Goal: Task Accomplishment & Management: Use online tool/utility

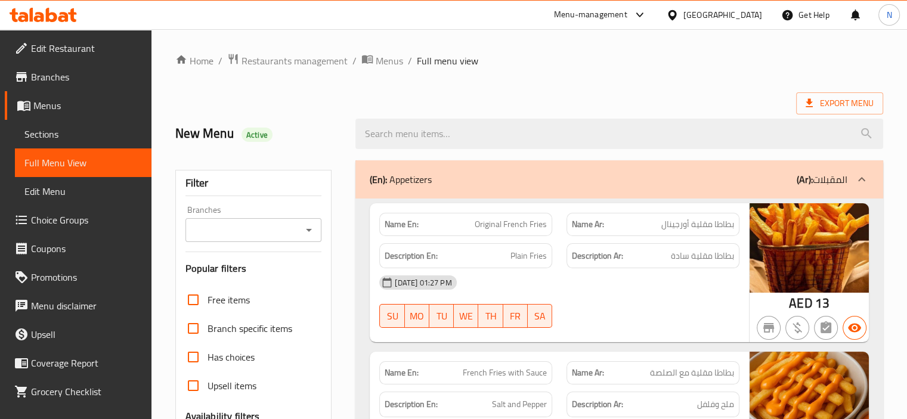
click at [272, 119] on div "New Menu Active" at bounding box center [258, 133] width 181 height 53
click at [195, 68] on link "Home" at bounding box center [194, 61] width 38 height 14
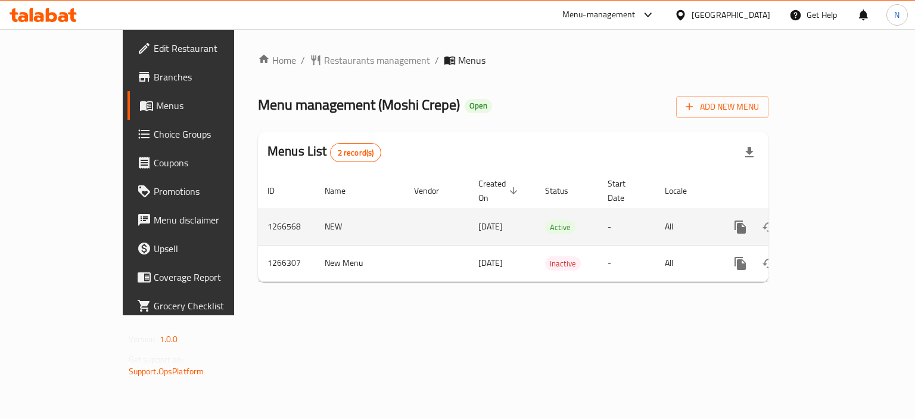
click at [850, 209] on td "enhanced table" at bounding box center [784, 227] width 134 height 36
click at [841, 213] on link "enhanced table" at bounding box center [826, 227] width 29 height 29
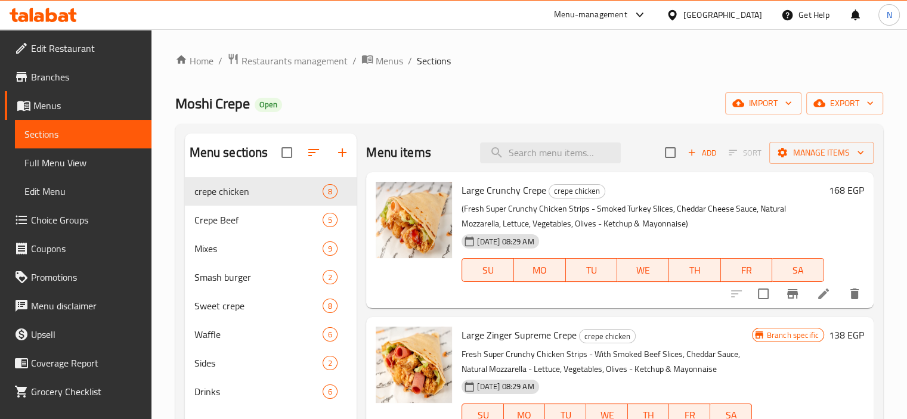
click at [625, 106] on div "Moshi Crepe Open import export" at bounding box center [528, 103] width 707 height 22
click at [797, 160] on span "Manage items" at bounding box center [820, 152] width 85 height 15
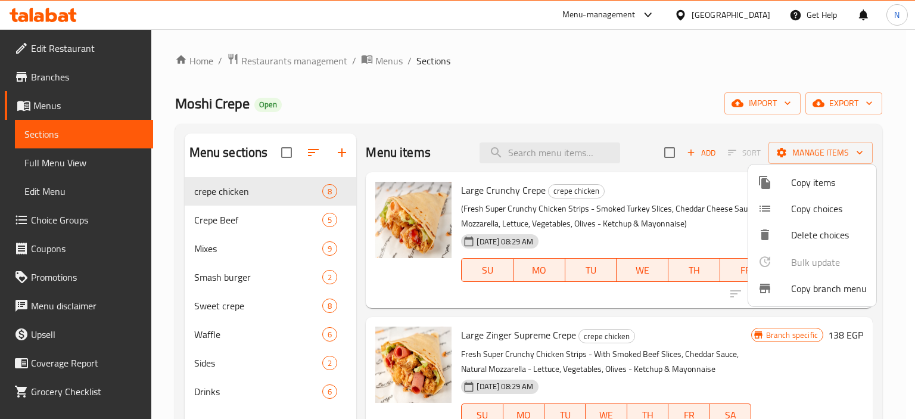
click at [818, 292] on span "Copy branch menu" at bounding box center [829, 288] width 76 height 14
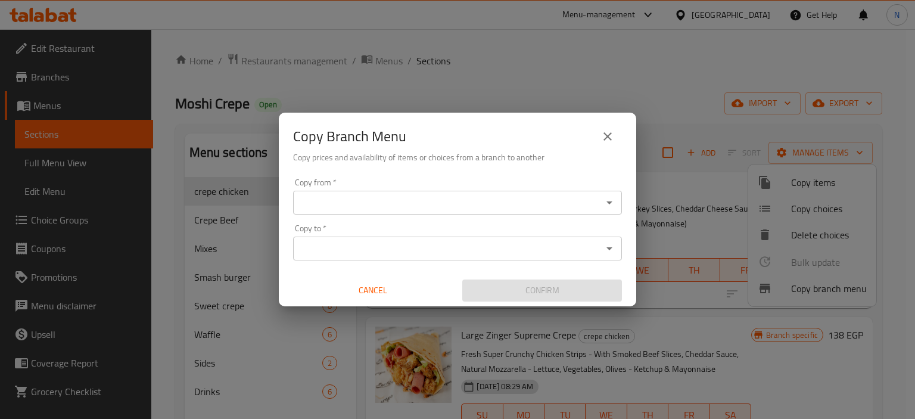
click at [401, 207] on input "Copy from   *" at bounding box center [448, 202] width 302 height 17
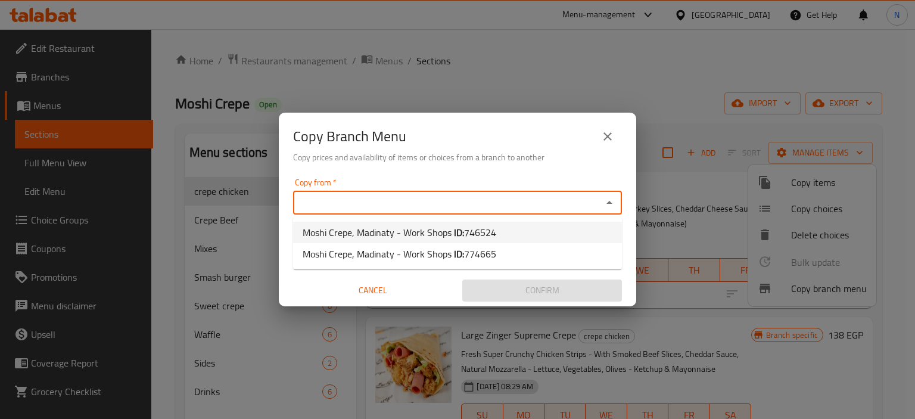
click at [404, 228] on span "Moshi Crepe, Madinaty - Work Shops ID: 746524" at bounding box center [400, 232] width 194 height 14
type input "Moshi Crepe, Madinaty - Work Shops"
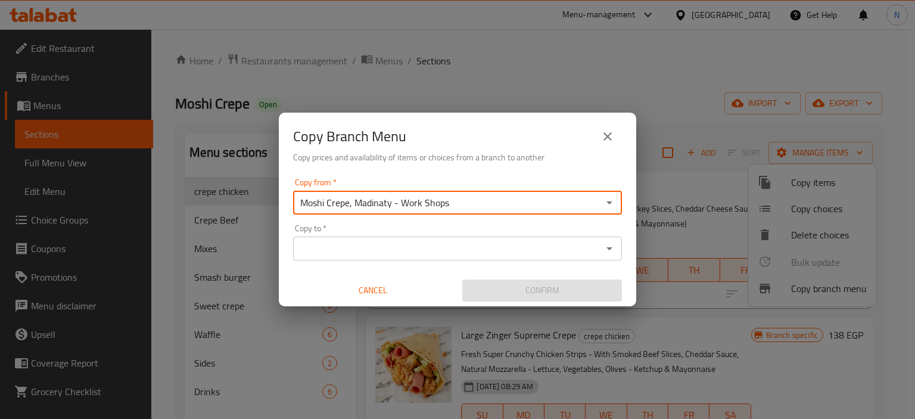
click at [453, 247] on input "Copy to   *" at bounding box center [448, 248] width 302 height 17
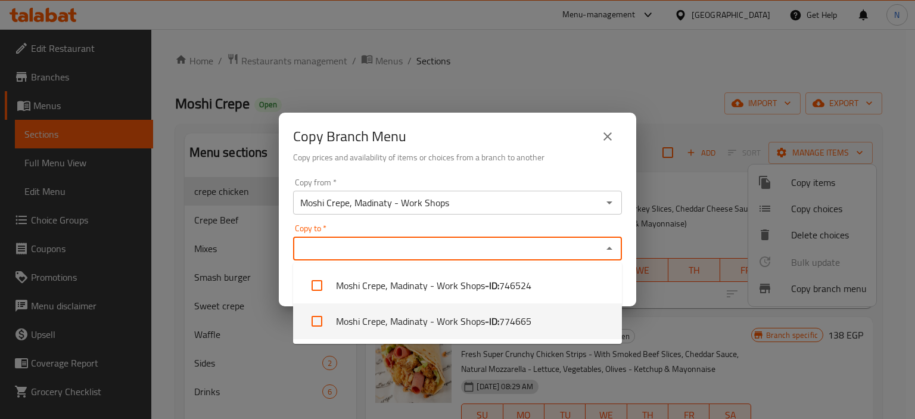
click at [432, 318] on li "Moshi Crepe, Madinaty - Work Shops - ID: 774665" at bounding box center [457, 321] width 329 height 36
checkbox input "true"
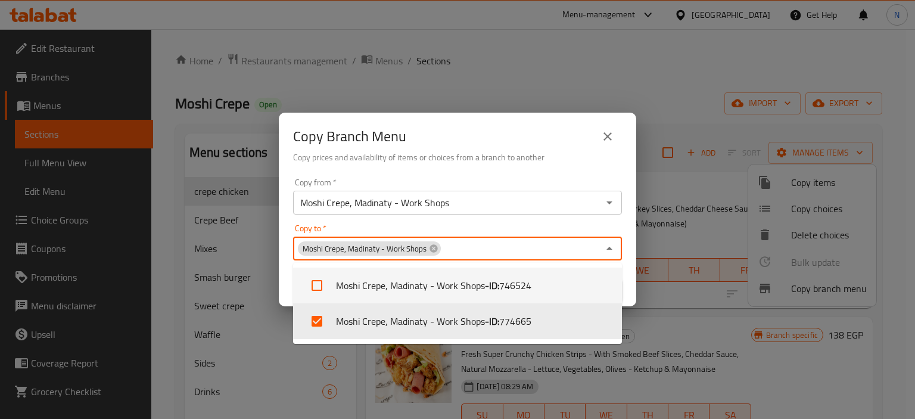
click at [629, 290] on div "Copy from   * Moshi Crepe, Madinaty - Work Shops Copy from * Copy to   * Moshi …" at bounding box center [458, 239] width 358 height 133
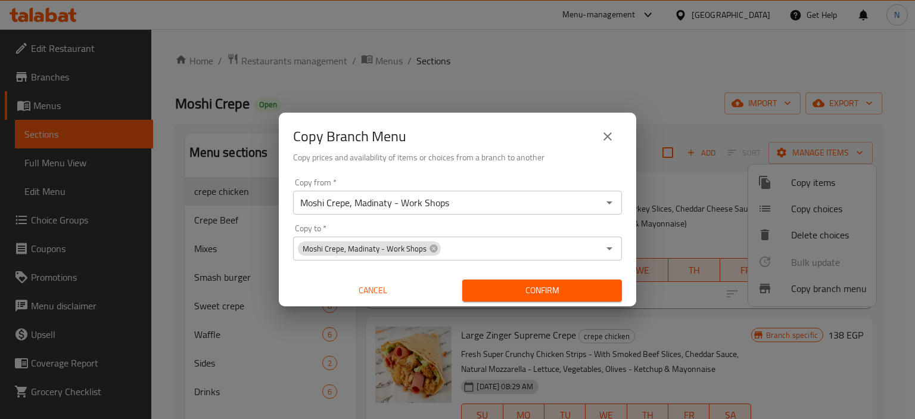
click at [568, 290] on span "Confirm" at bounding box center [542, 290] width 141 height 15
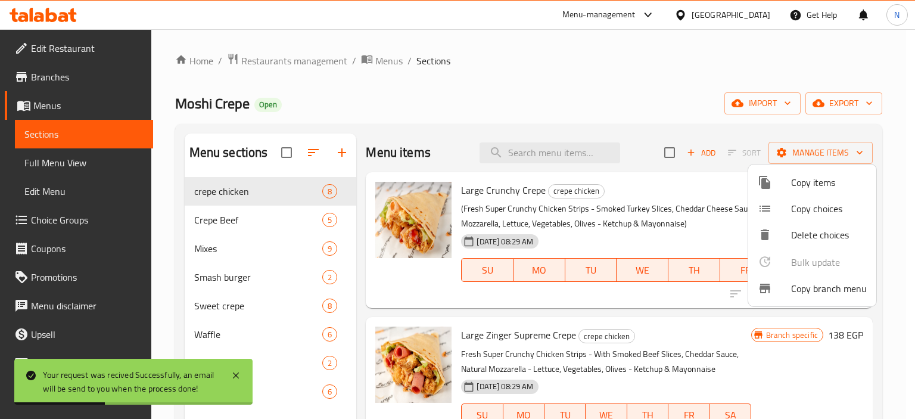
click at [36, 105] on div at bounding box center [457, 209] width 915 height 419
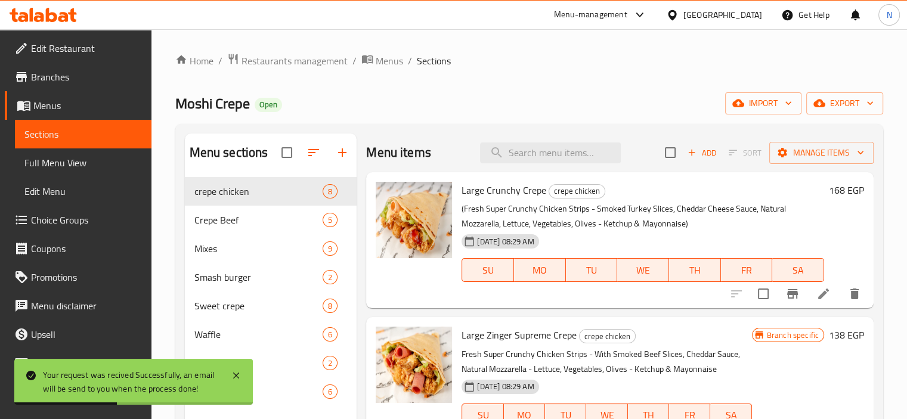
click at [51, 83] on span "Branches" at bounding box center [86, 77] width 111 height 14
